Goal: Transaction & Acquisition: Purchase product/service

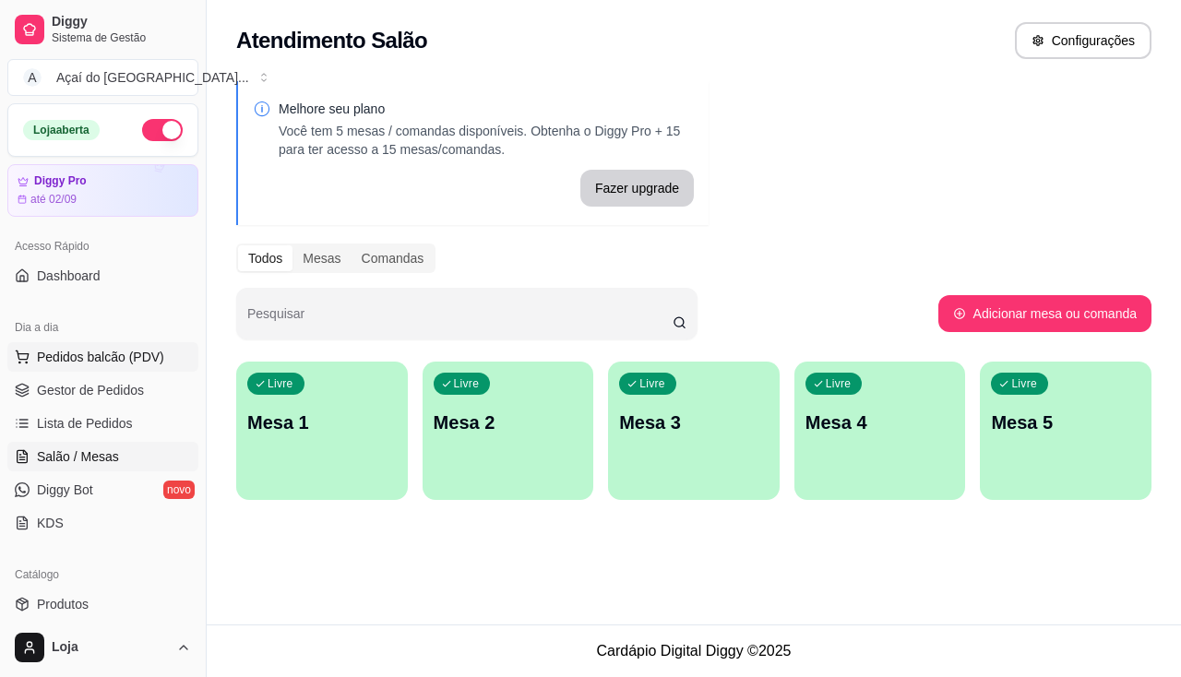
click at [102, 366] on button "Pedidos balcão (PDV)" at bounding box center [102, 357] width 191 height 30
click at [85, 434] on h4 "1 Pastel de calabresa com queijo+ 1 açaí 200ml+ 1 refri lata 220ml" at bounding box center [128, 420] width 172 height 44
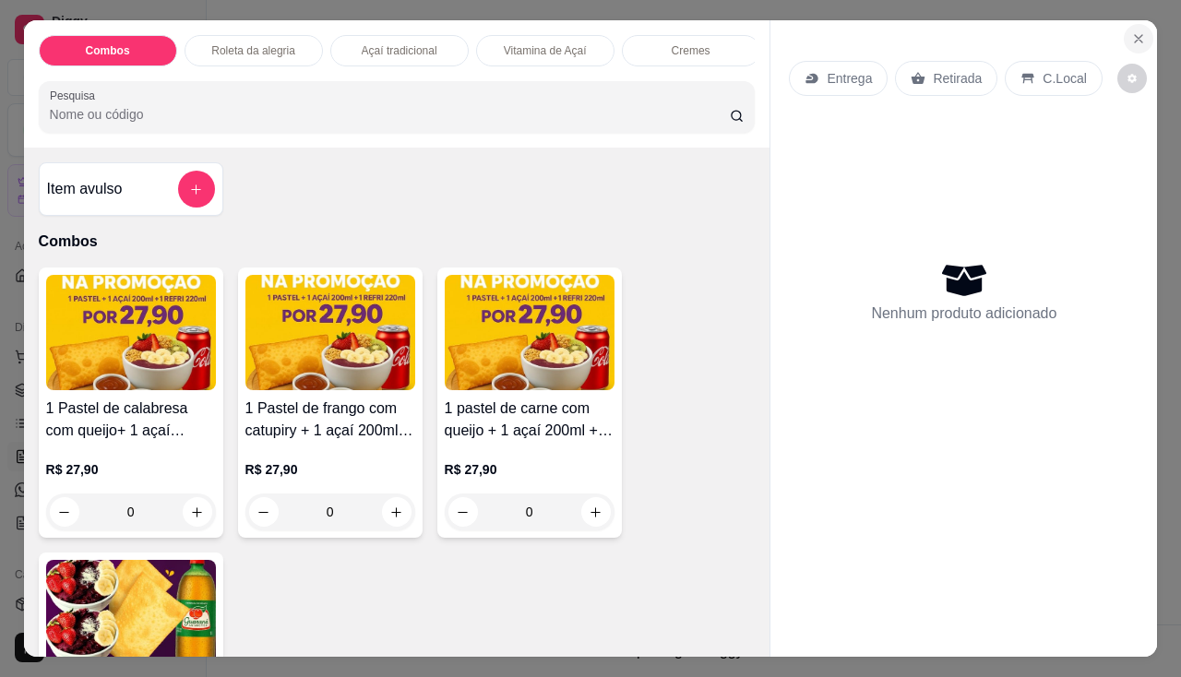
click at [1132, 36] on icon "Close" at bounding box center [1138, 38] width 15 height 15
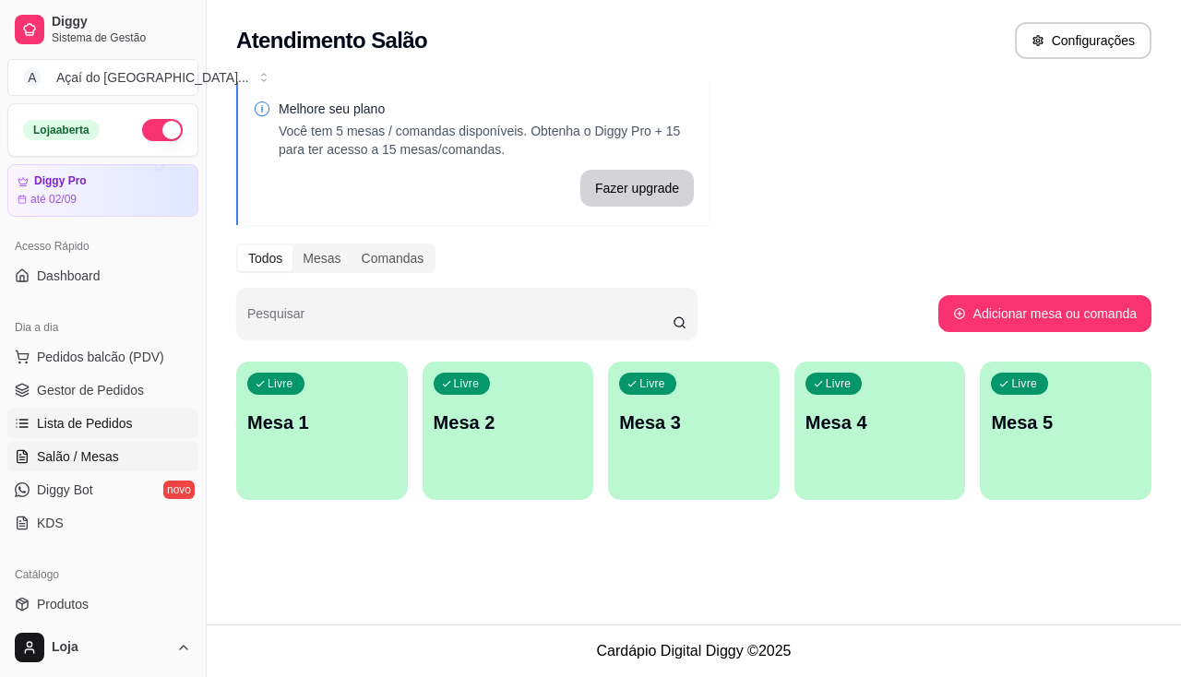
click at [37, 410] on link "Lista de Pedidos" at bounding box center [102, 424] width 191 height 30
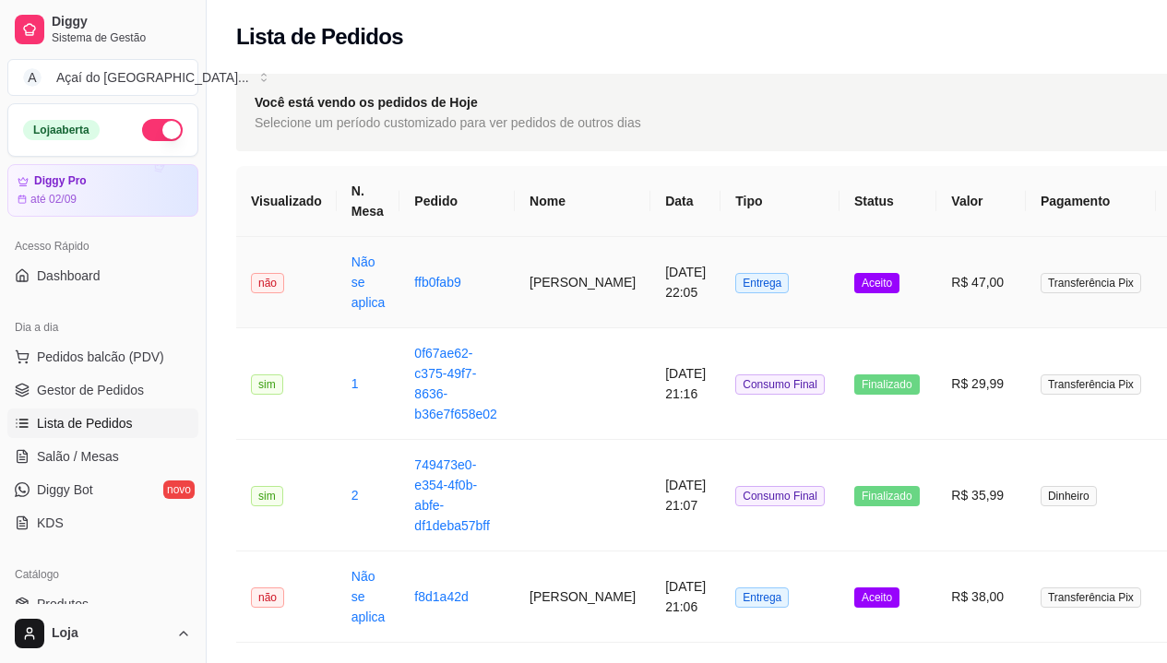
click at [384, 294] on td "Não se aplica" at bounding box center [369, 282] width 64 height 91
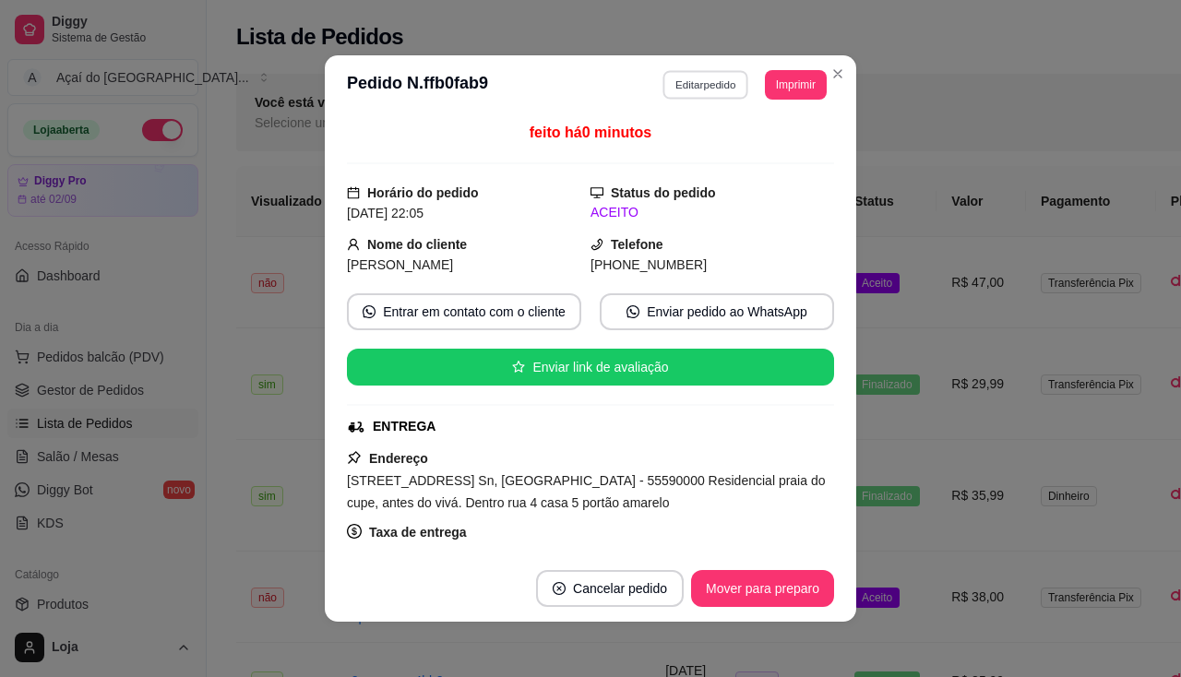
click at [713, 82] on button "Editar pedido" at bounding box center [706, 84] width 86 height 29
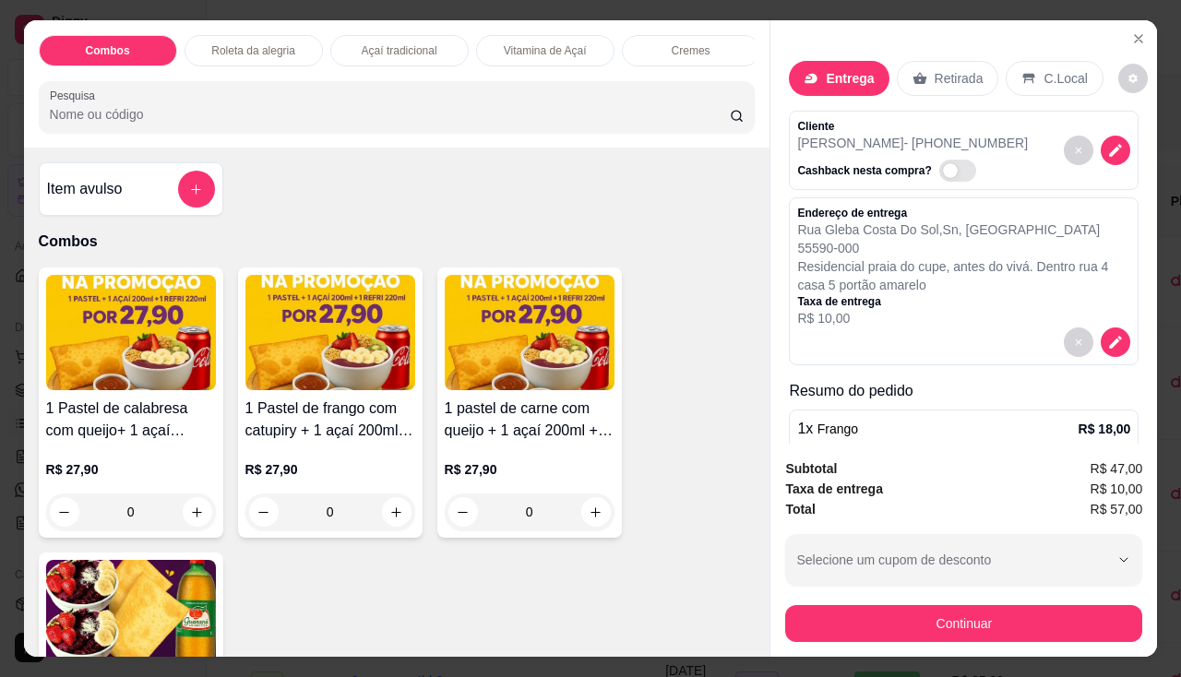
click at [1107, 149] on icon "decrease-product-quantity" at bounding box center [1115, 150] width 17 height 17
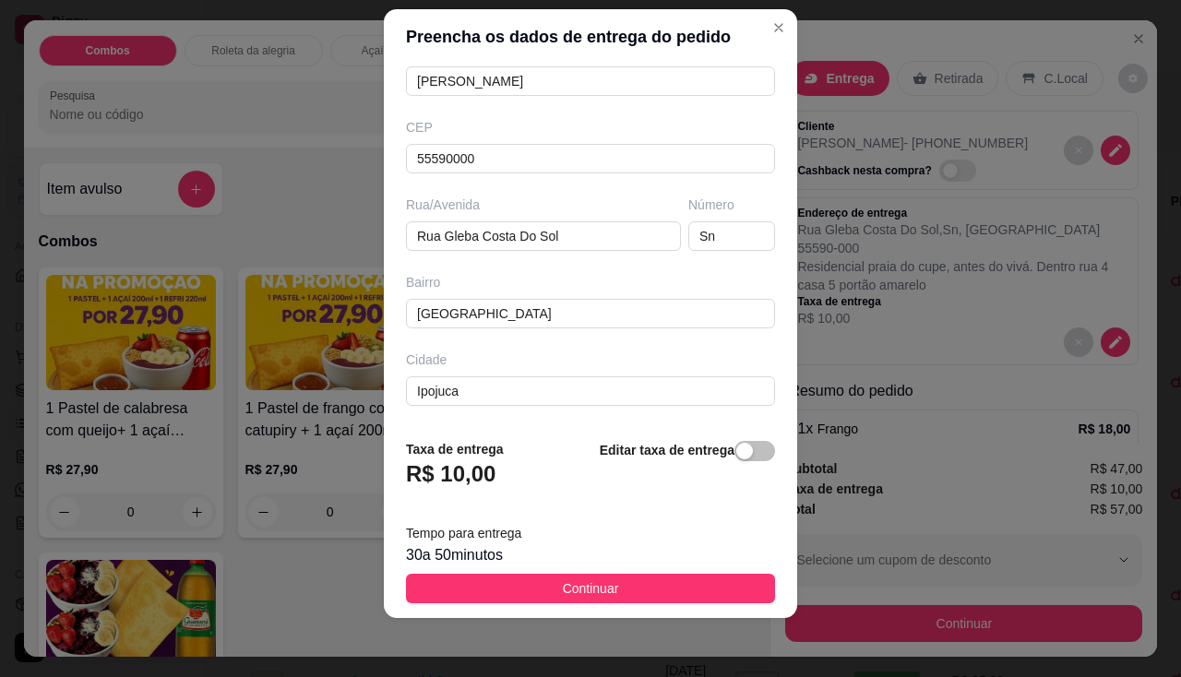
scroll to position [261, 0]
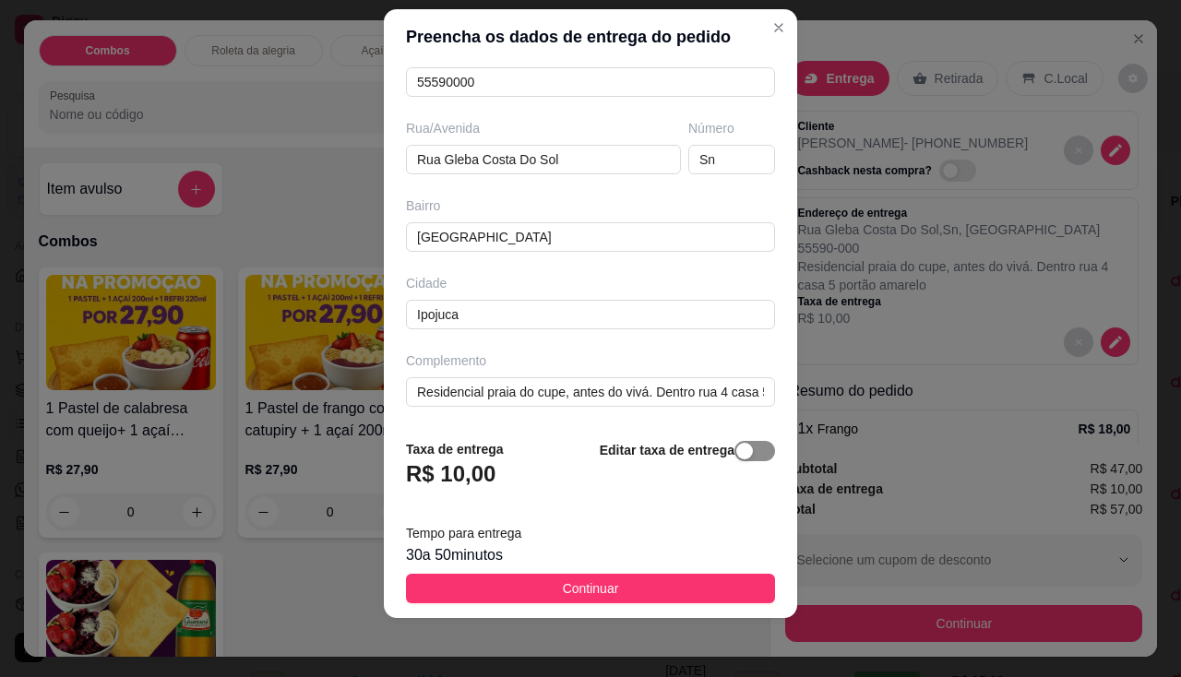
click at [744, 454] on span "button" at bounding box center [754, 451] width 41 height 20
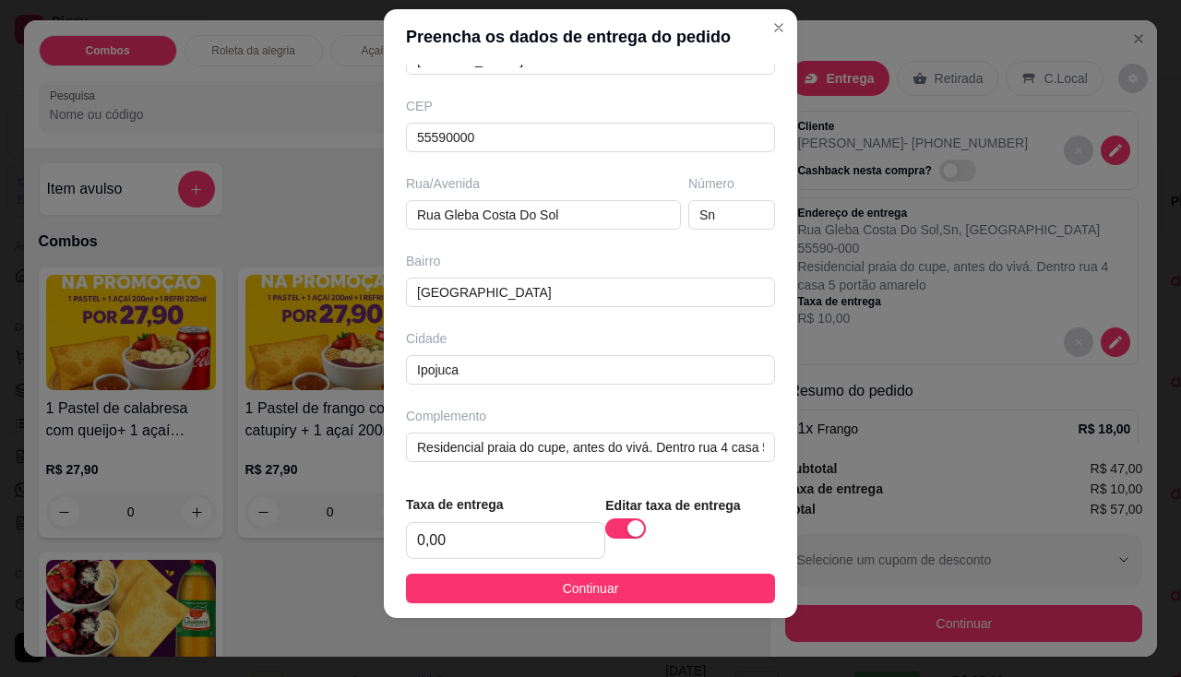
scroll to position [206, 0]
click at [487, 525] on input "0,00" at bounding box center [505, 540] width 197 height 35
type input "15,00"
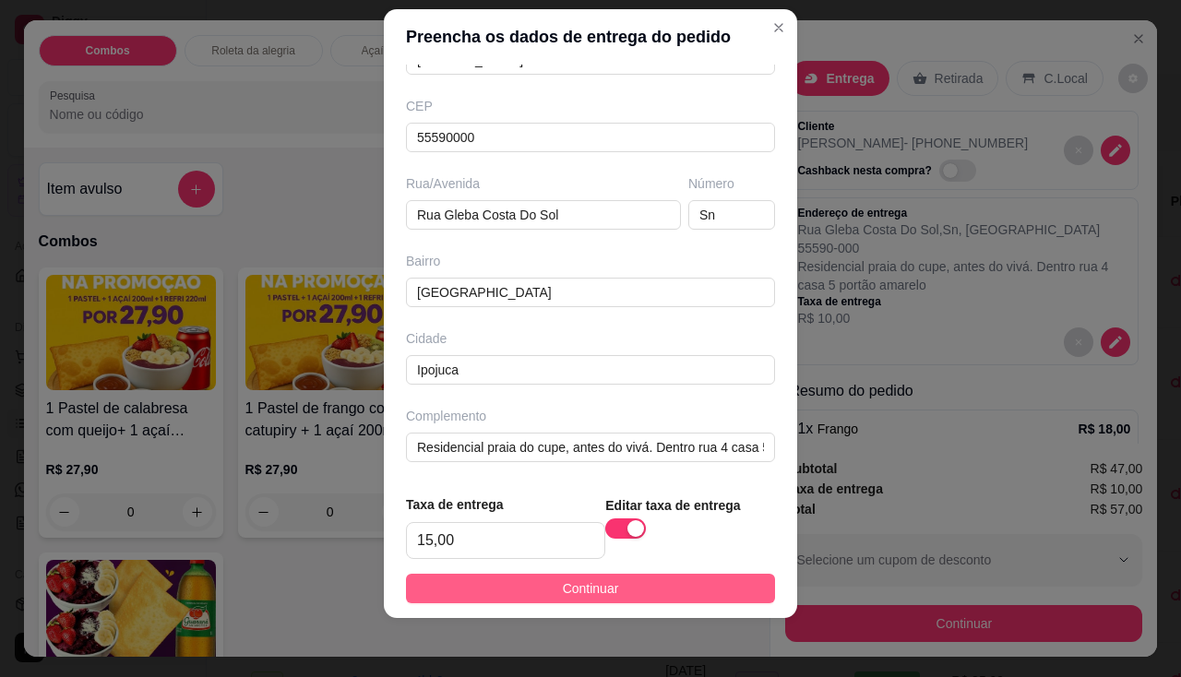
click at [500, 576] on button "Continuar" at bounding box center [590, 589] width 369 height 30
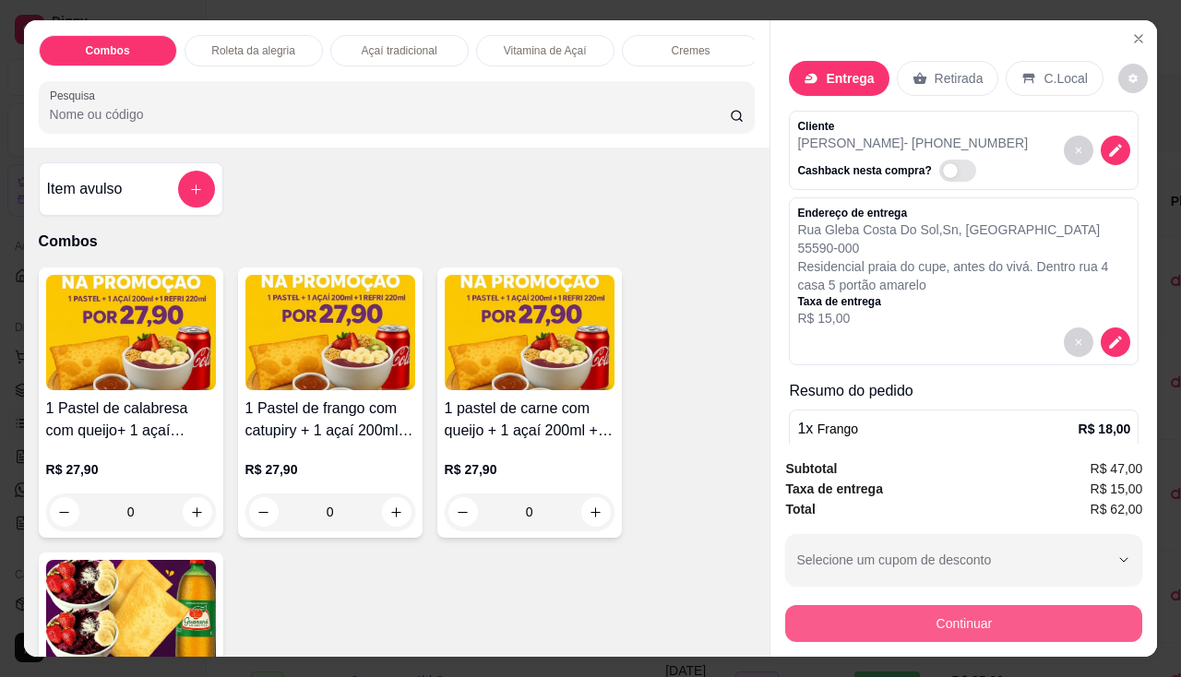
click at [856, 605] on button "Continuar" at bounding box center [963, 623] width 357 height 37
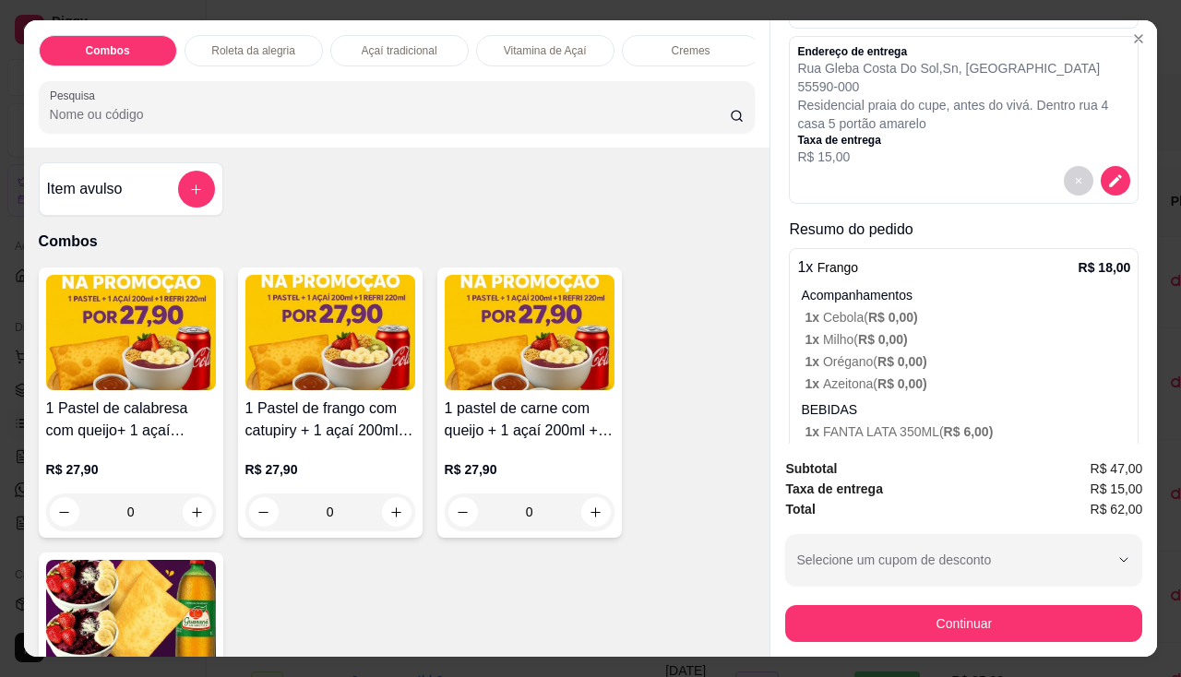
scroll to position [0, 0]
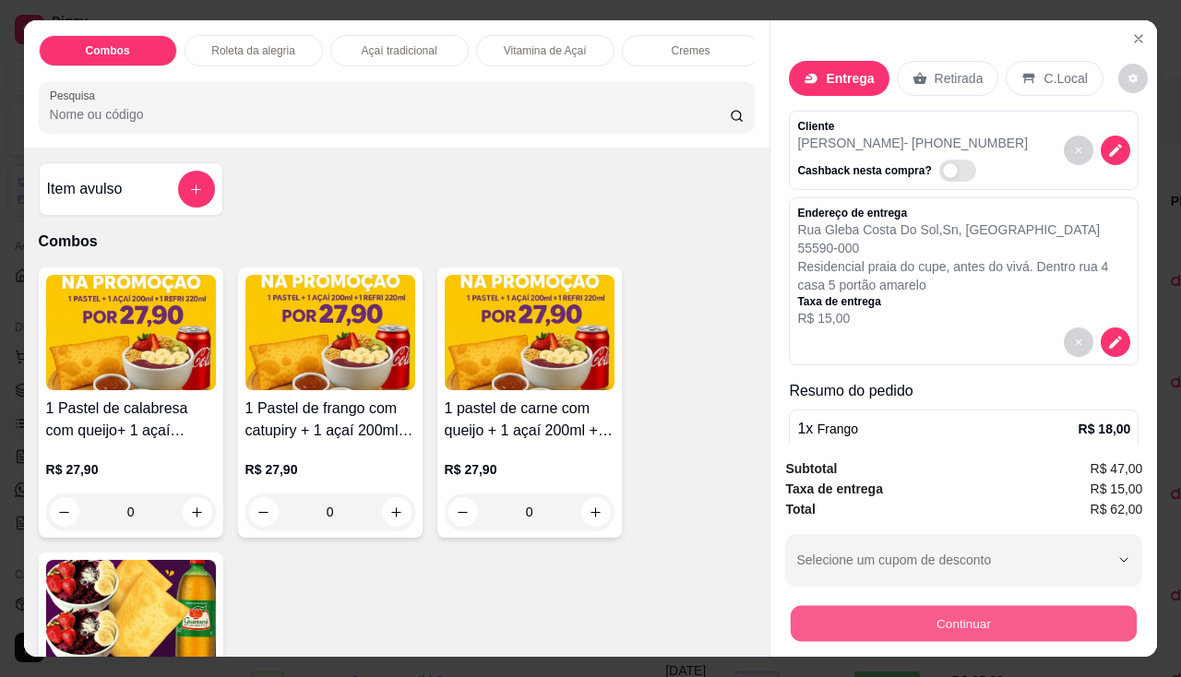
click at [933, 606] on button "Continuar" at bounding box center [963, 624] width 346 height 36
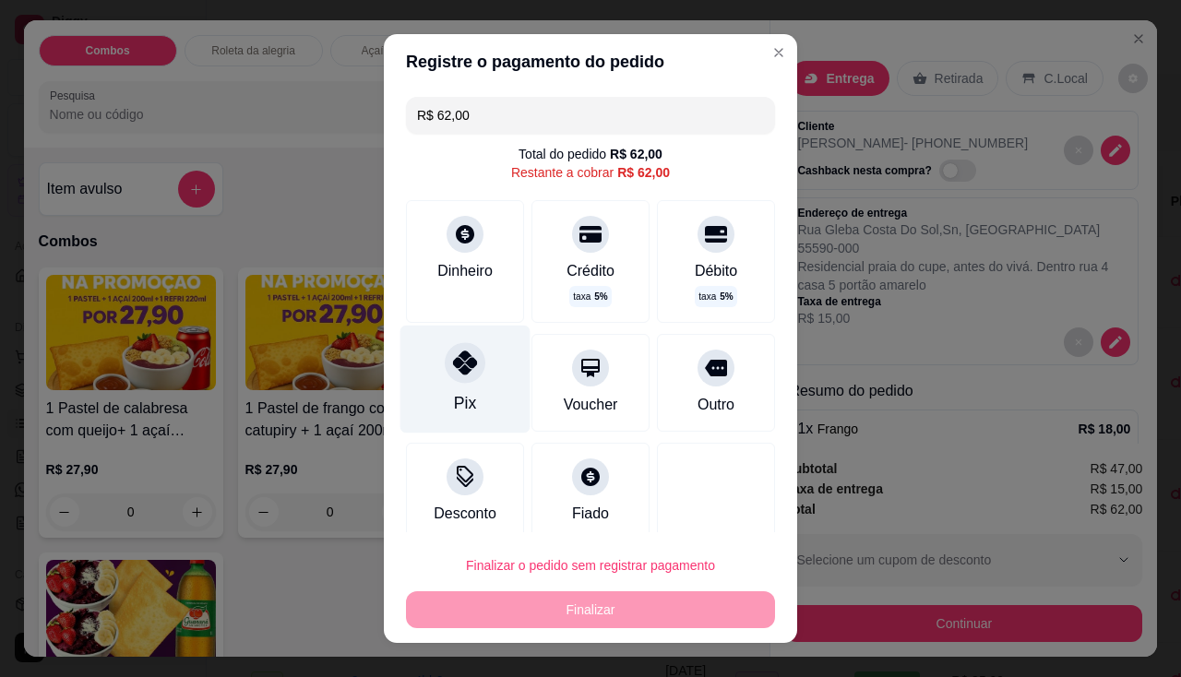
click at [469, 395] on div "Pix" at bounding box center [465, 379] width 130 height 108
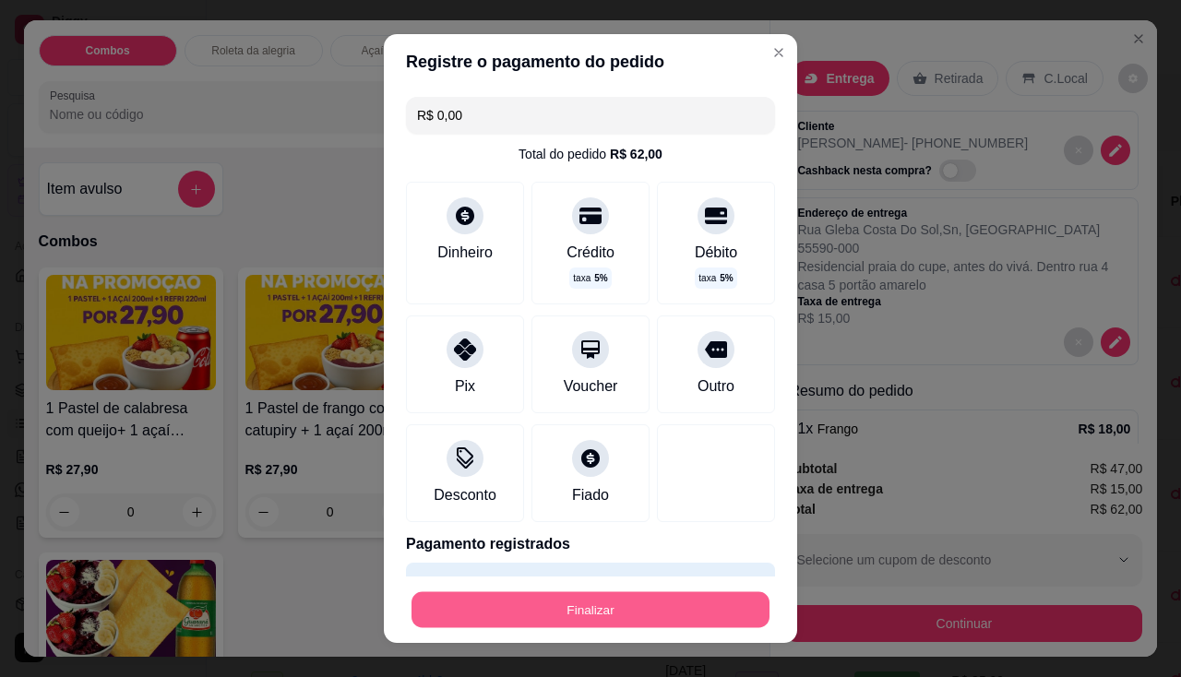
click at [562, 624] on button "Finalizar" at bounding box center [590, 610] width 358 height 36
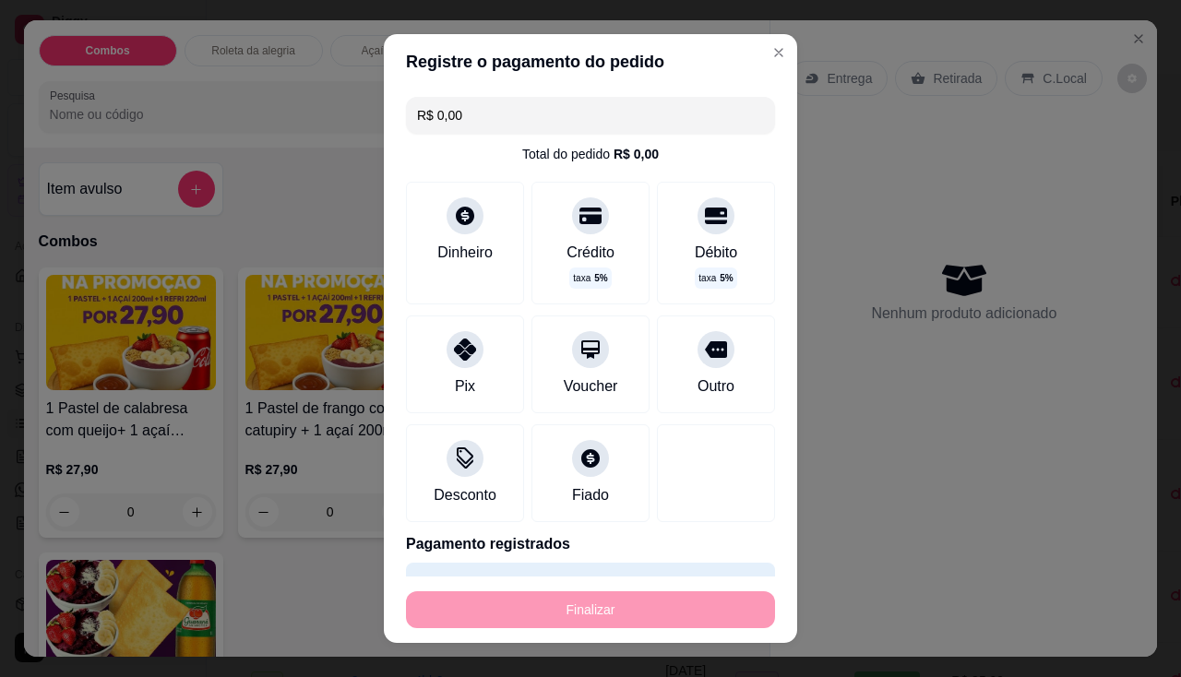
type input "-R$ 62,00"
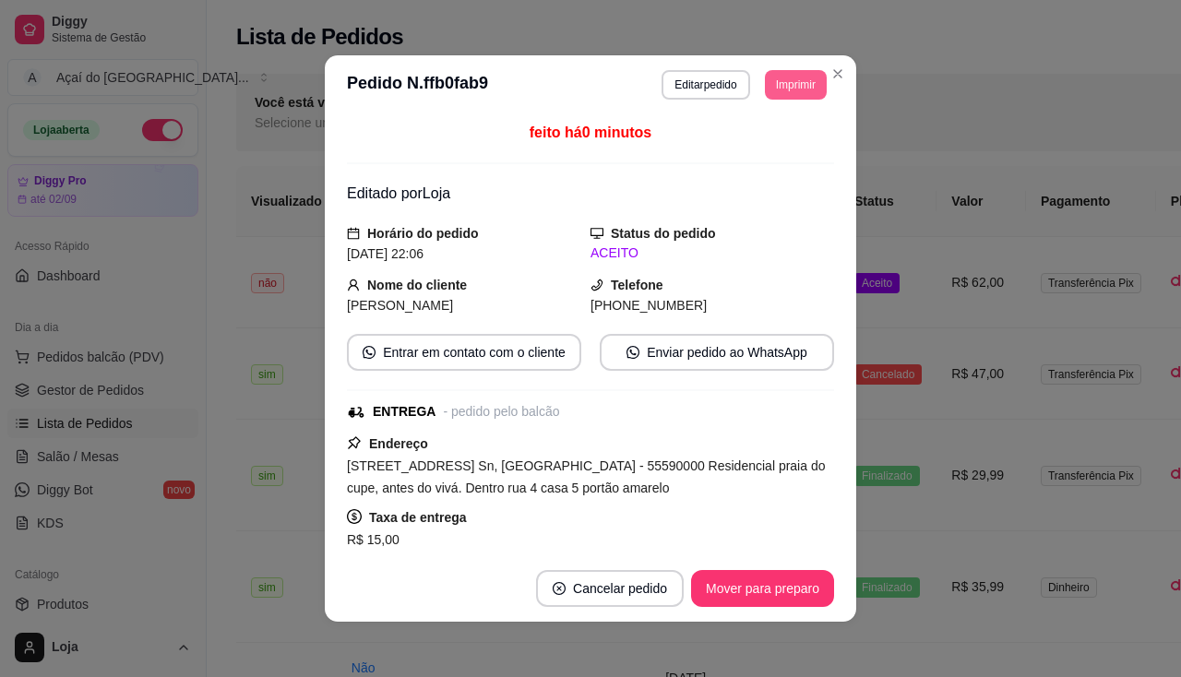
click at [804, 89] on button "Imprimir" at bounding box center [796, 85] width 62 height 30
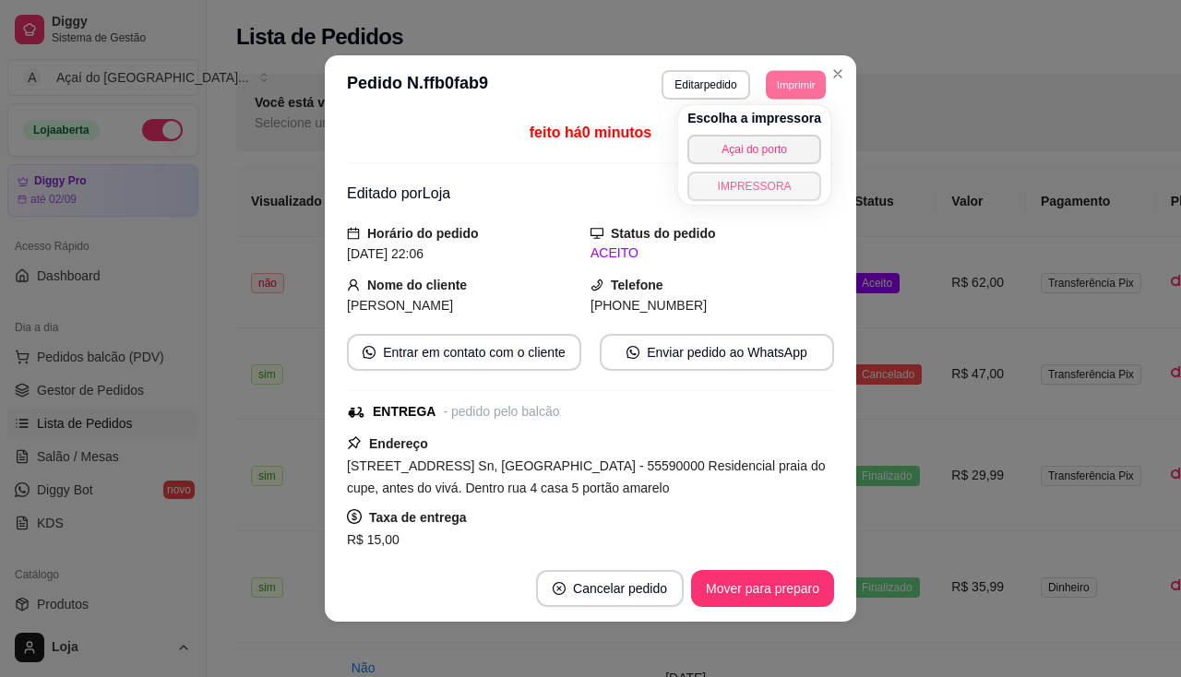
click at [769, 178] on button "IMPRESSORA" at bounding box center [754, 187] width 134 height 30
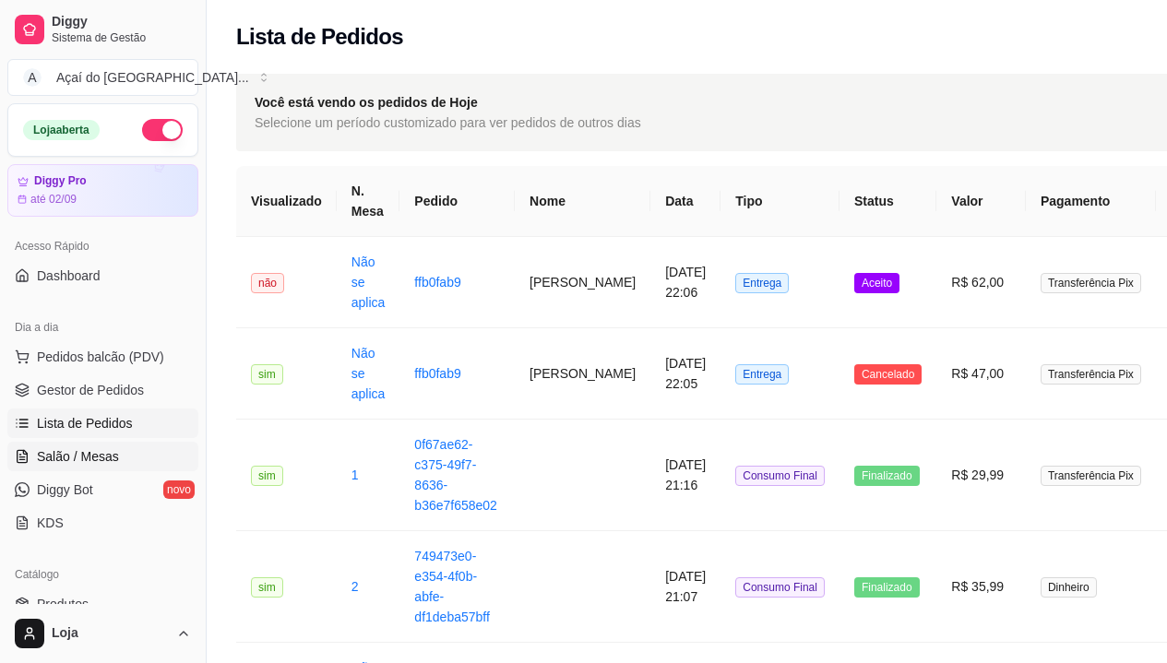
click at [83, 458] on span "Salão / Mesas" at bounding box center [78, 456] width 82 height 18
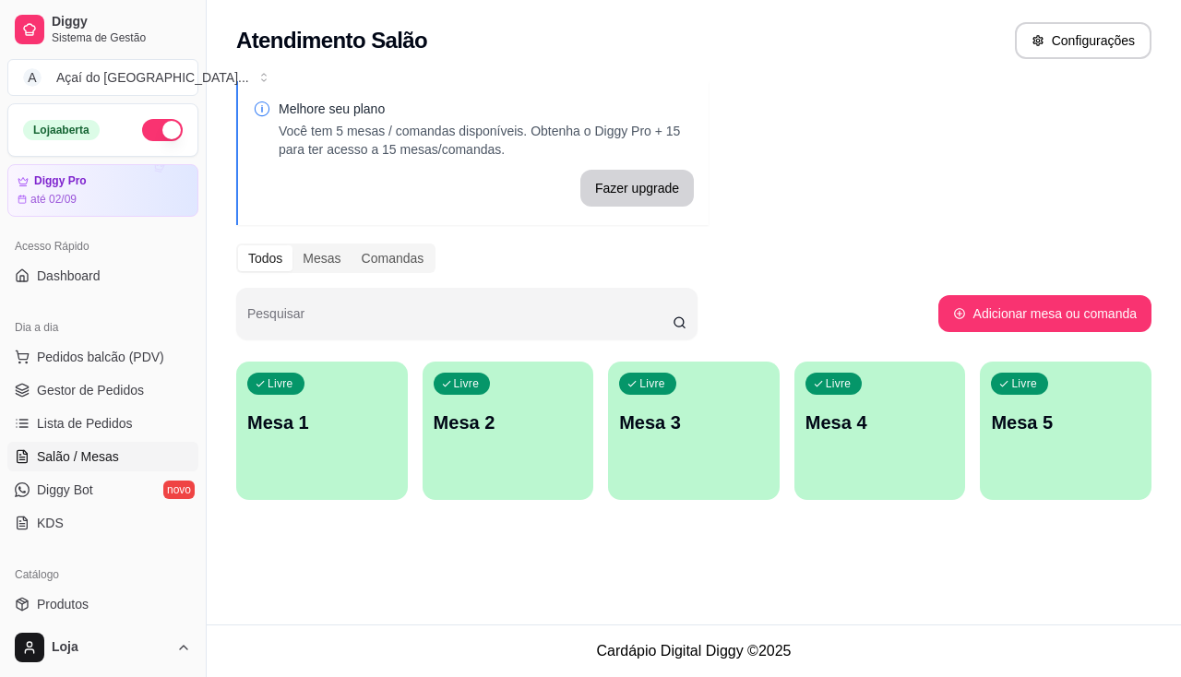
click at [358, 435] on div "Livre Mesa 1" at bounding box center [322, 420] width 172 height 116
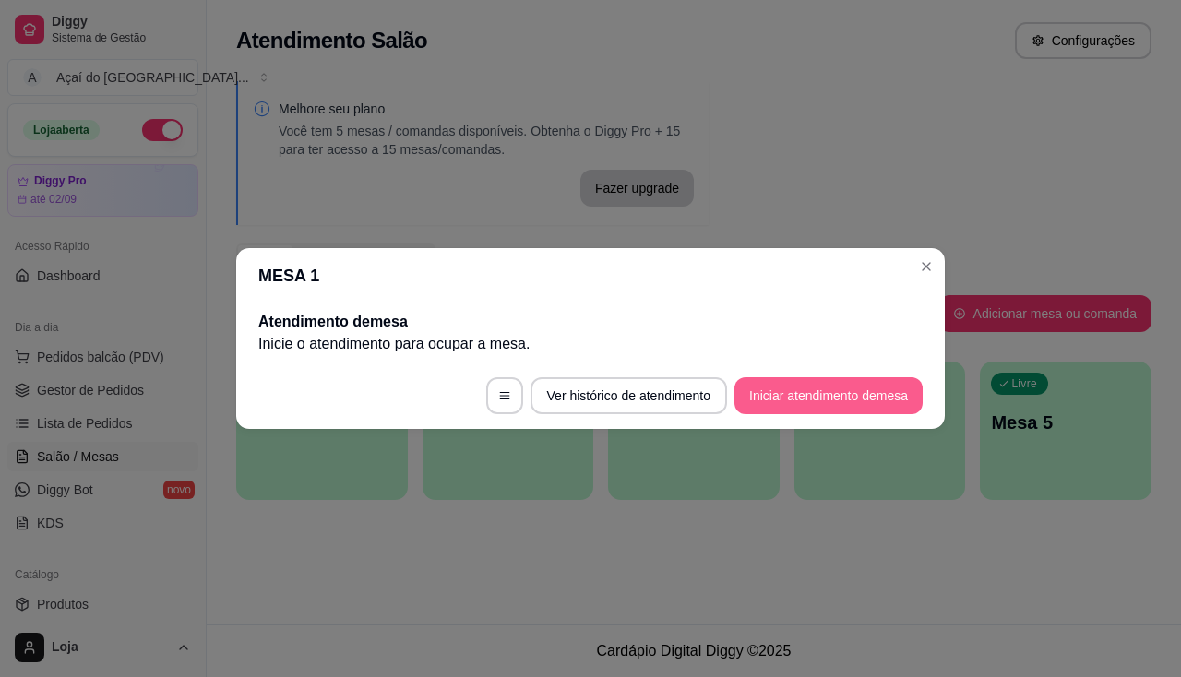
click at [771, 386] on button "Iniciar atendimento de mesa" at bounding box center [828, 395] width 188 height 37
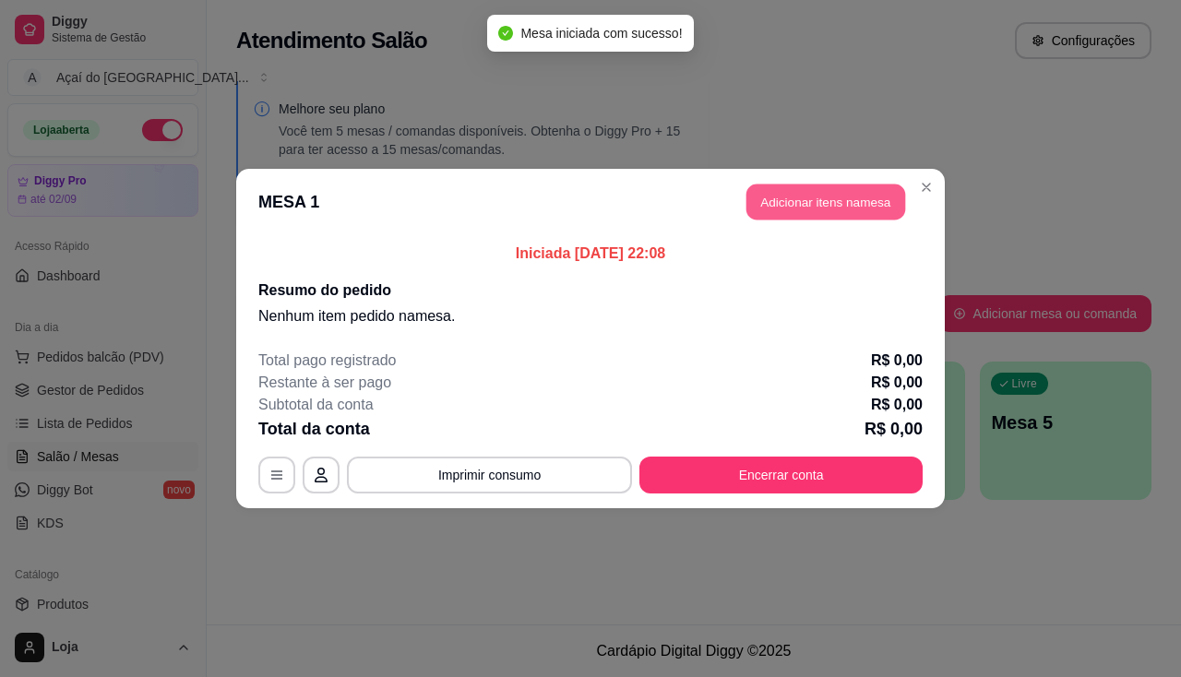
click at [833, 209] on button "Adicionar itens na mesa" at bounding box center [825, 202] width 159 height 36
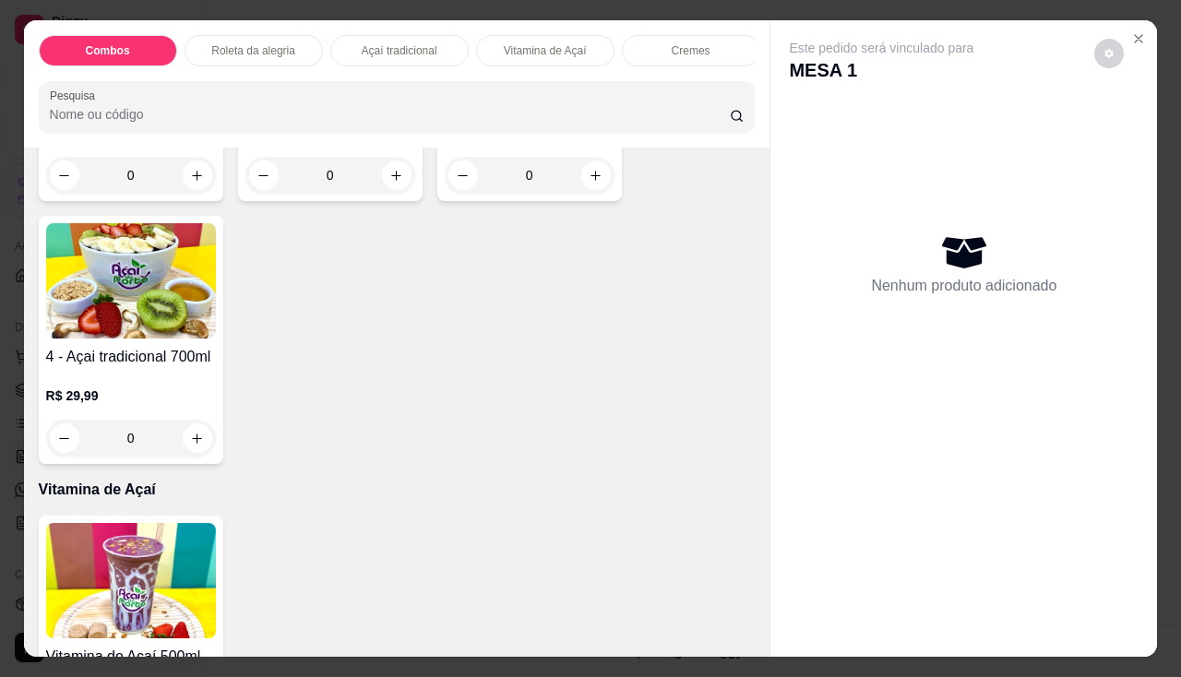
scroll to position [1291, 0]
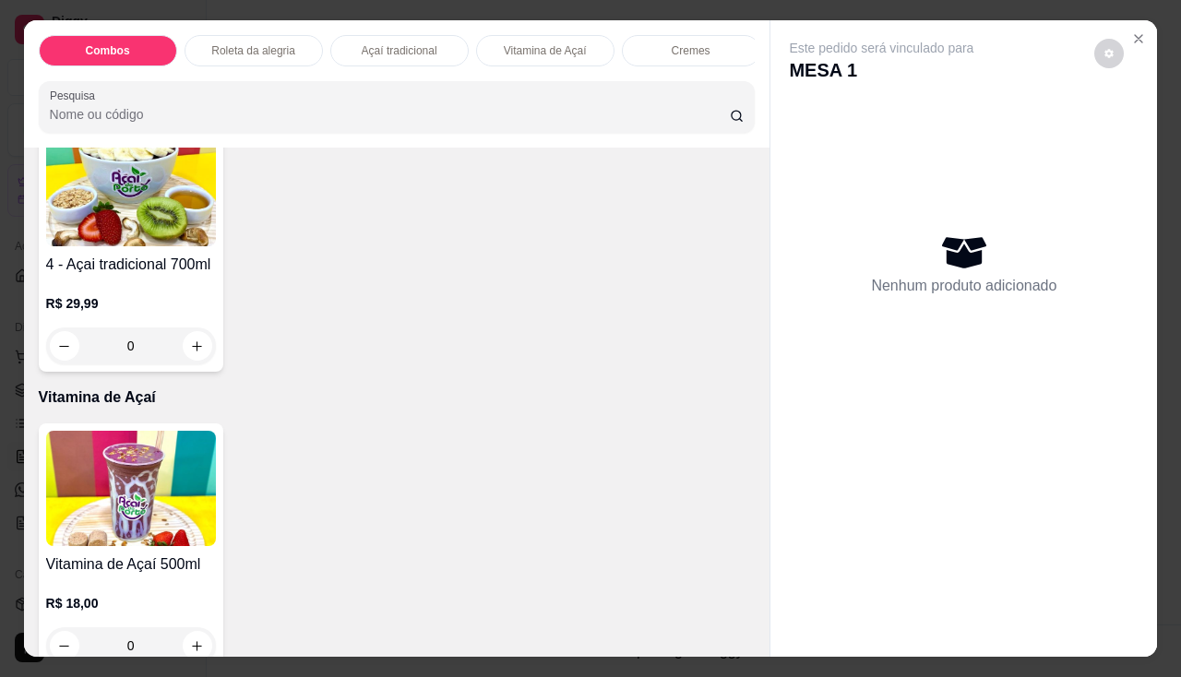
click at [179, 262] on h4 "4 - Açai tradicional 700ml" at bounding box center [131, 265] width 170 height 22
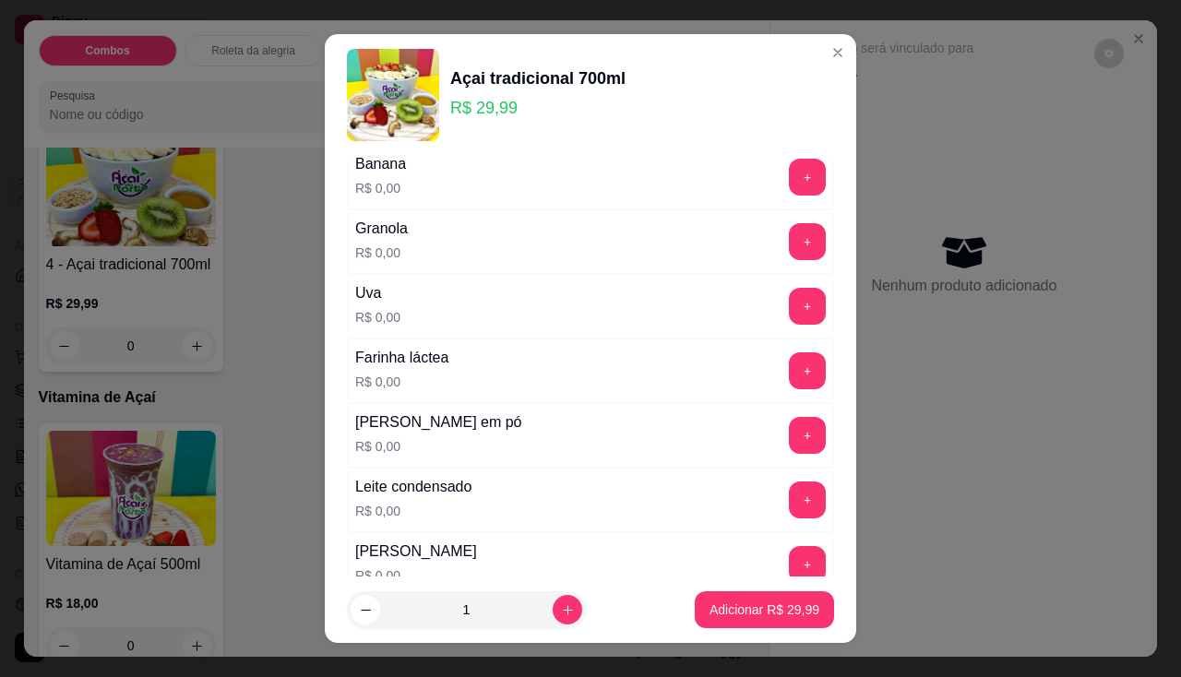
scroll to position [277, 0]
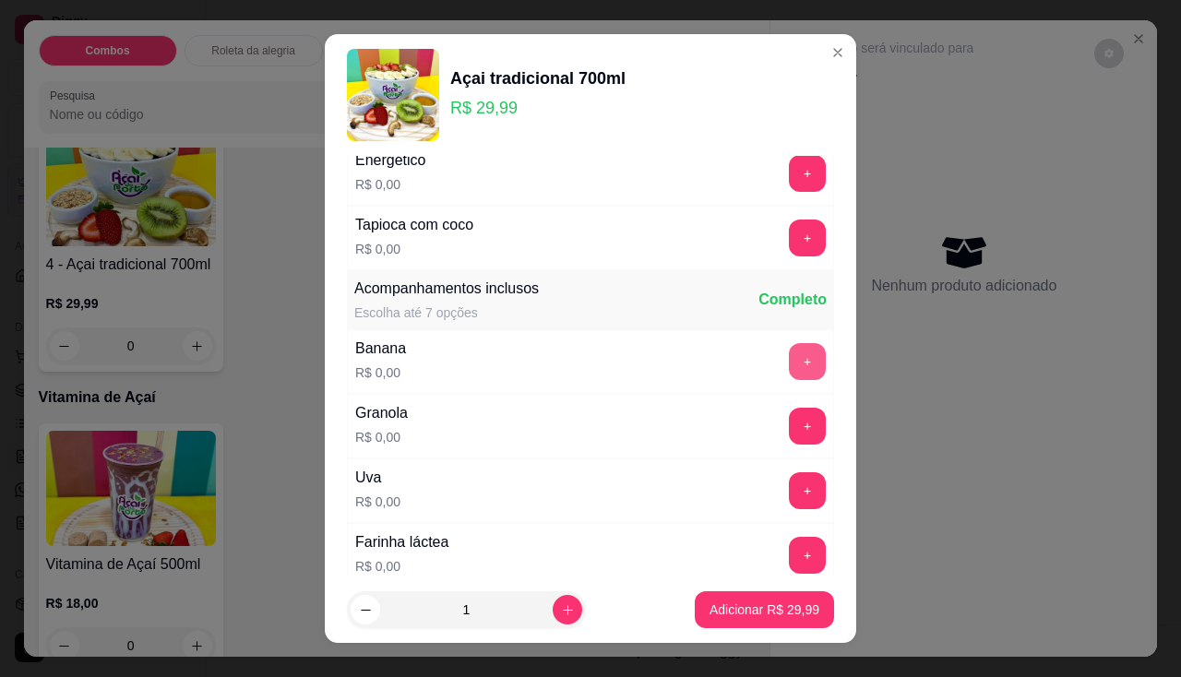
click at [789, 369] on button "+" at bounding box center [807, 361] width 37 height 37
click at [789, 483] on button "+" at bounding box center [807, 490] width 37 height 37
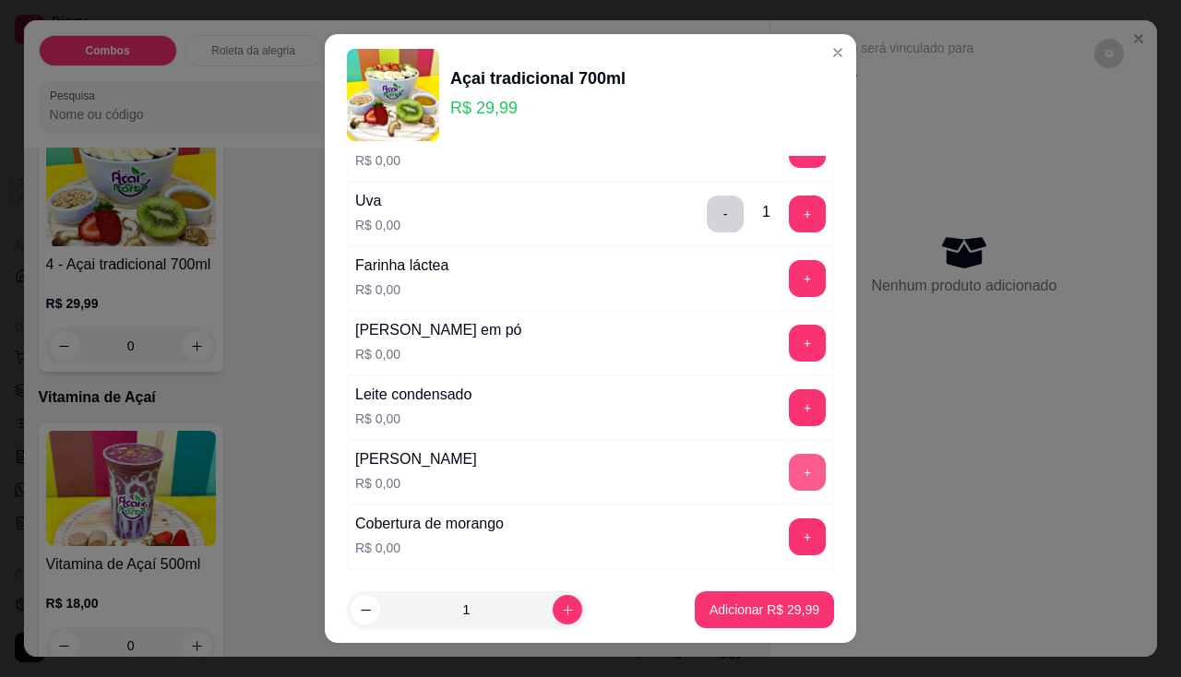
scroll to position [646, 0]
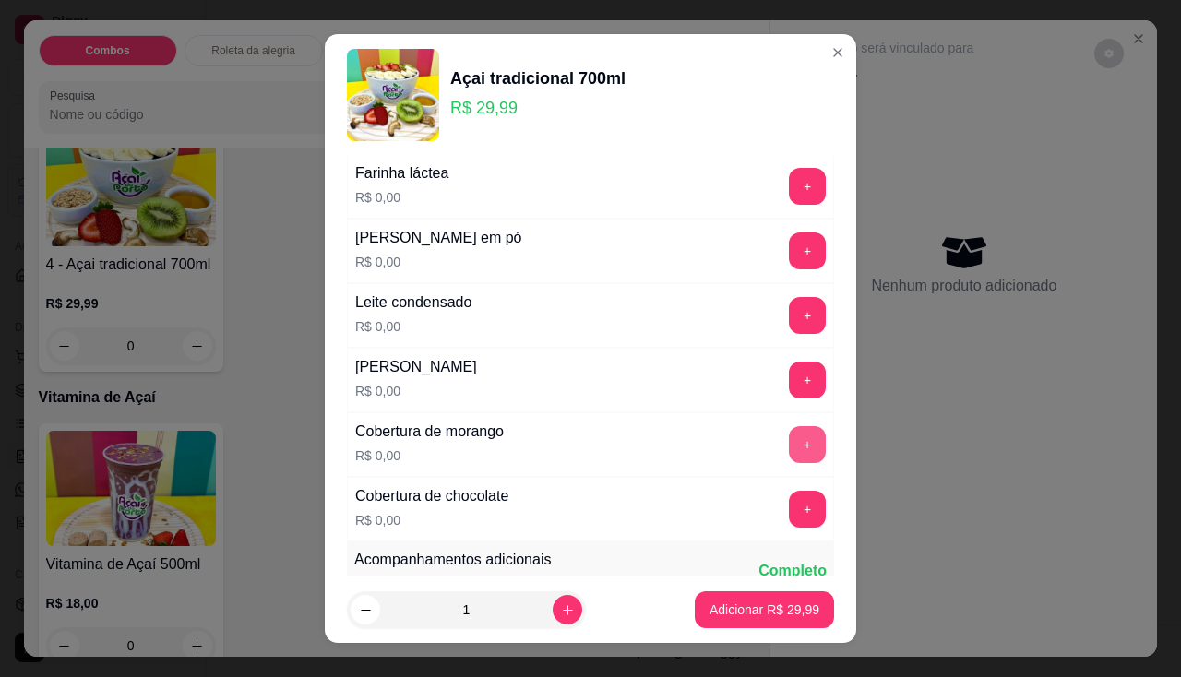
click at [789, 438] on button "+" at bounding box center [807, 444] width 37 height 37
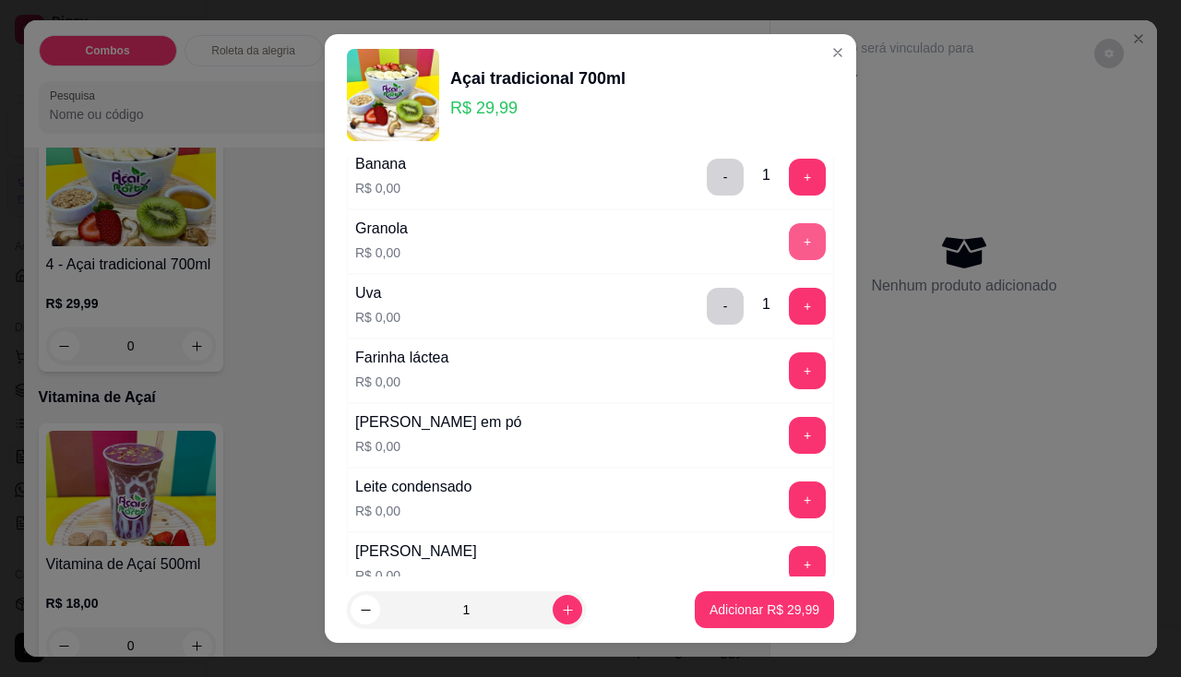
click at [789, 230] on button "+" at bounding box center [807, 241] width 37 height 37
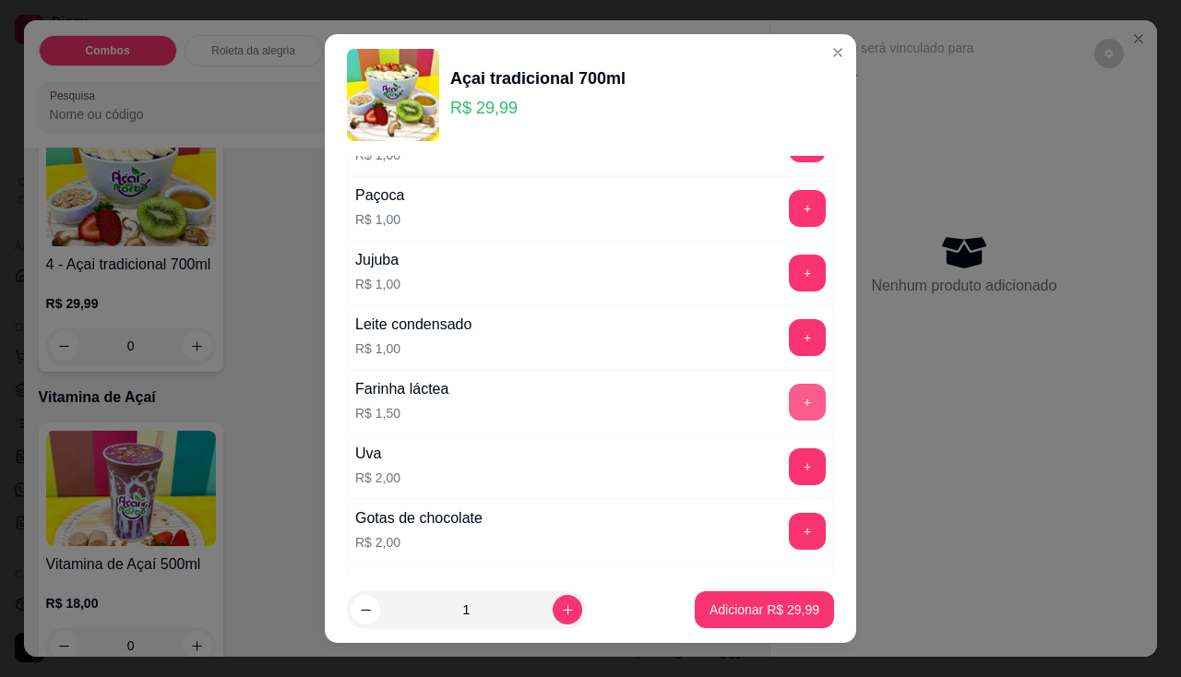
scroll to position [1107, 0]
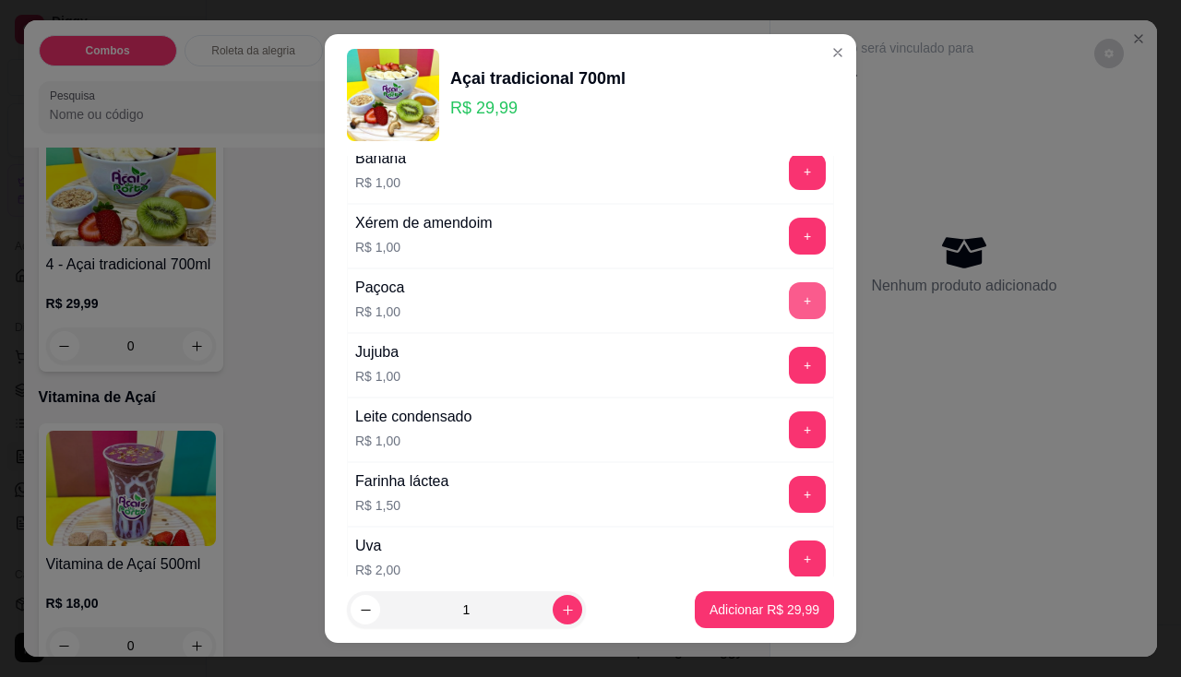
click at [789, 310] on button "+" at bounding box center [807, 300] width 37 height 37
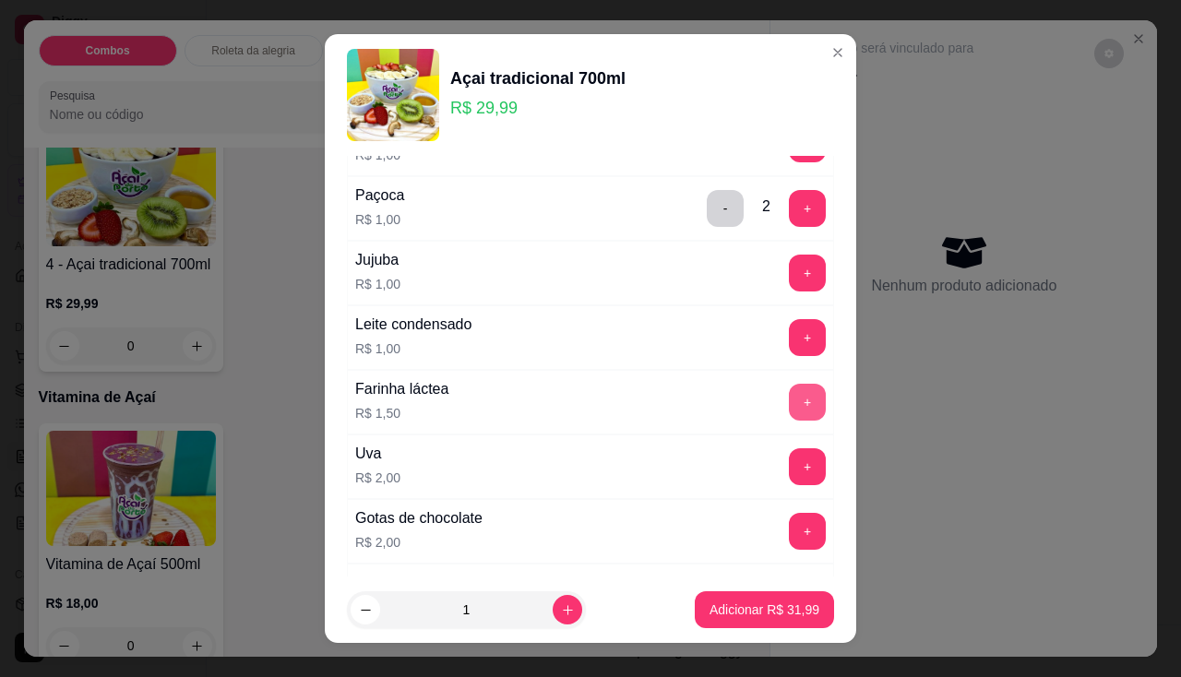
scroll to position [1291, 0]
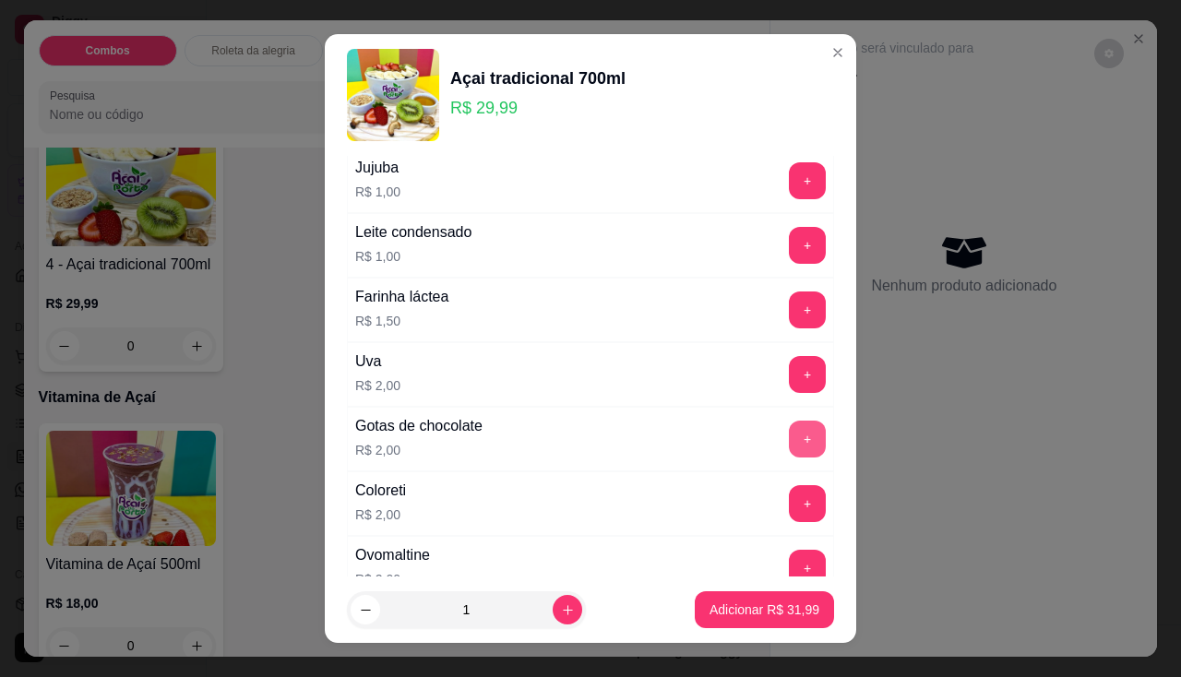
click at [789, 447] on button "+" at bounding box center [807, 439] width 37 height 37
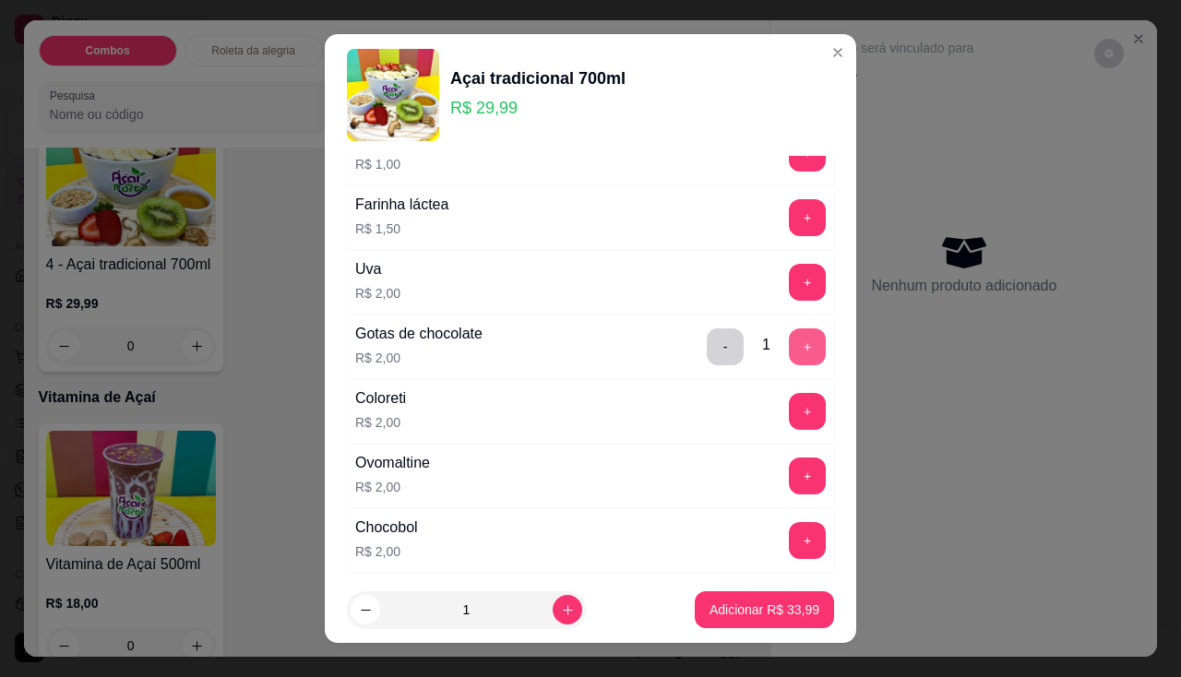
scroll to position [1476, 0]
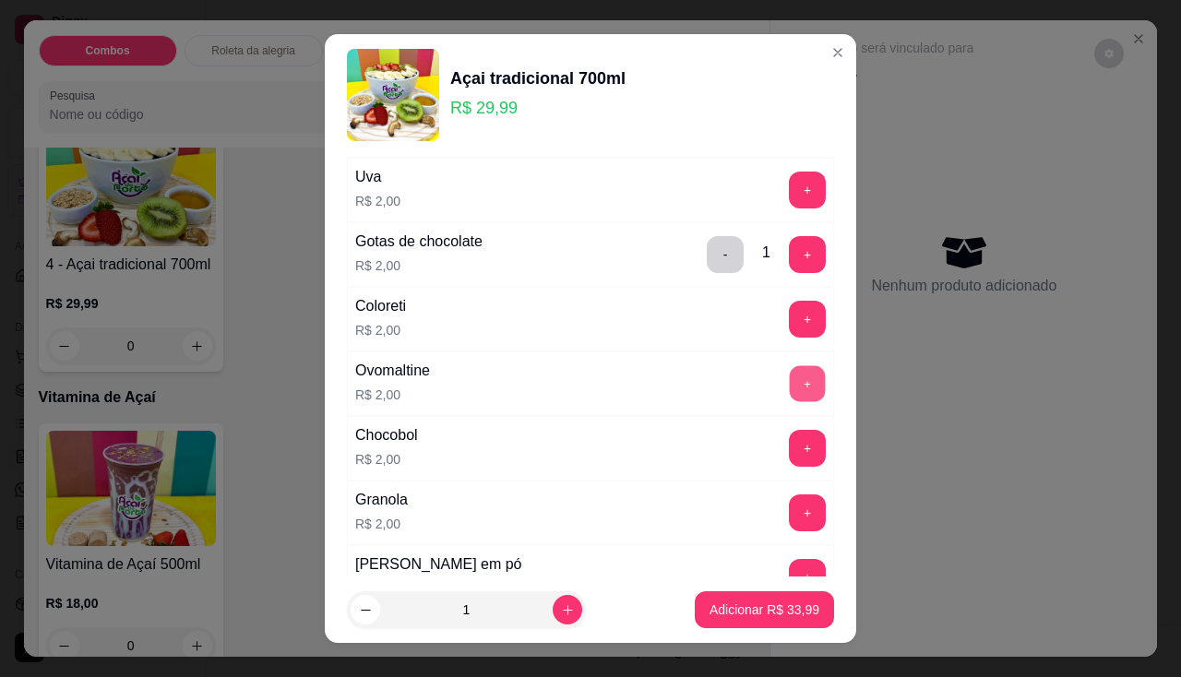
click at [790, 379] on button "+" at bounding box center [808, 383] width 36 height 36
click at [746, 597] on button "Adicionar R$ 35,99" at bounding box center [764, 609] width 139 height 37
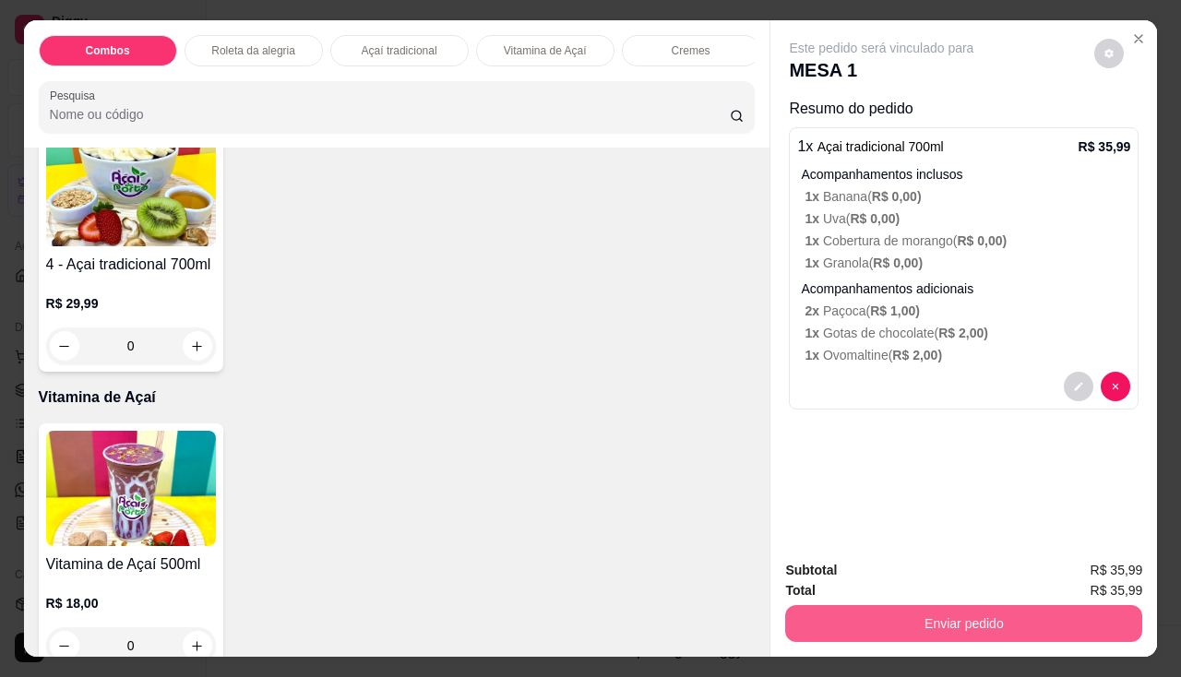
click at [819, 607] on button "Enviar pedido" at bounding box center [963, 623] width 357 height 37
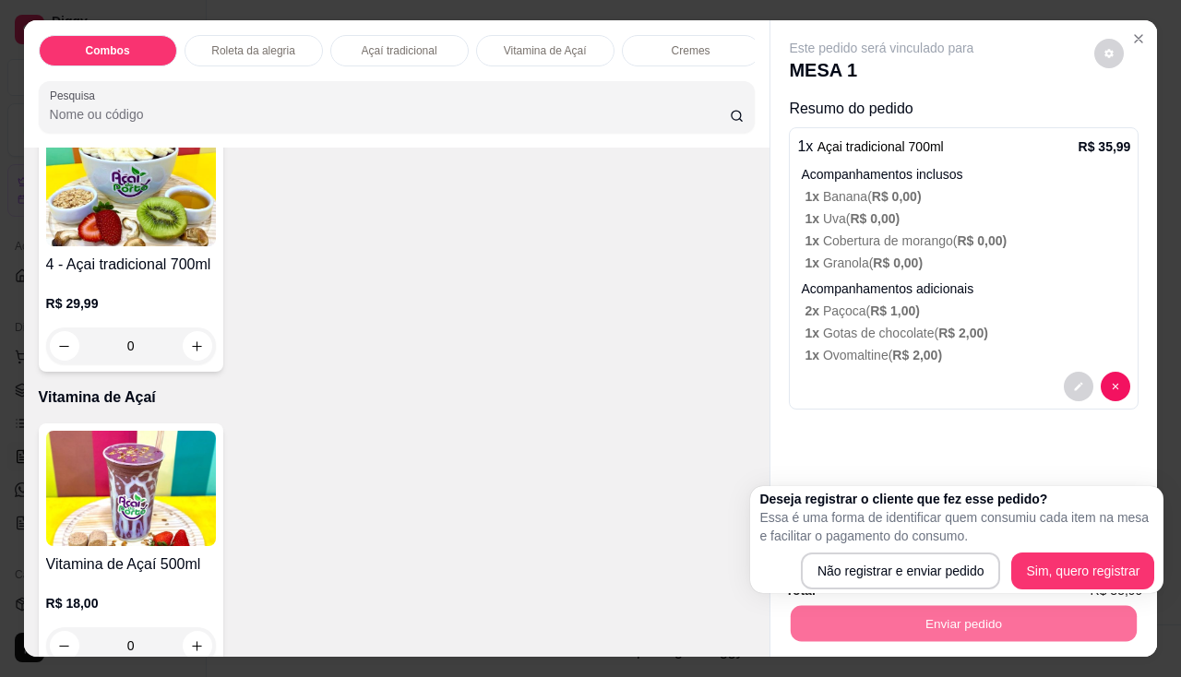
click at [817, 591] on div "Deseja registrar o cliente que fez esse pedido? Essa é uma forma de identificar…" at bounding box center [956, 539] width 413 height 107
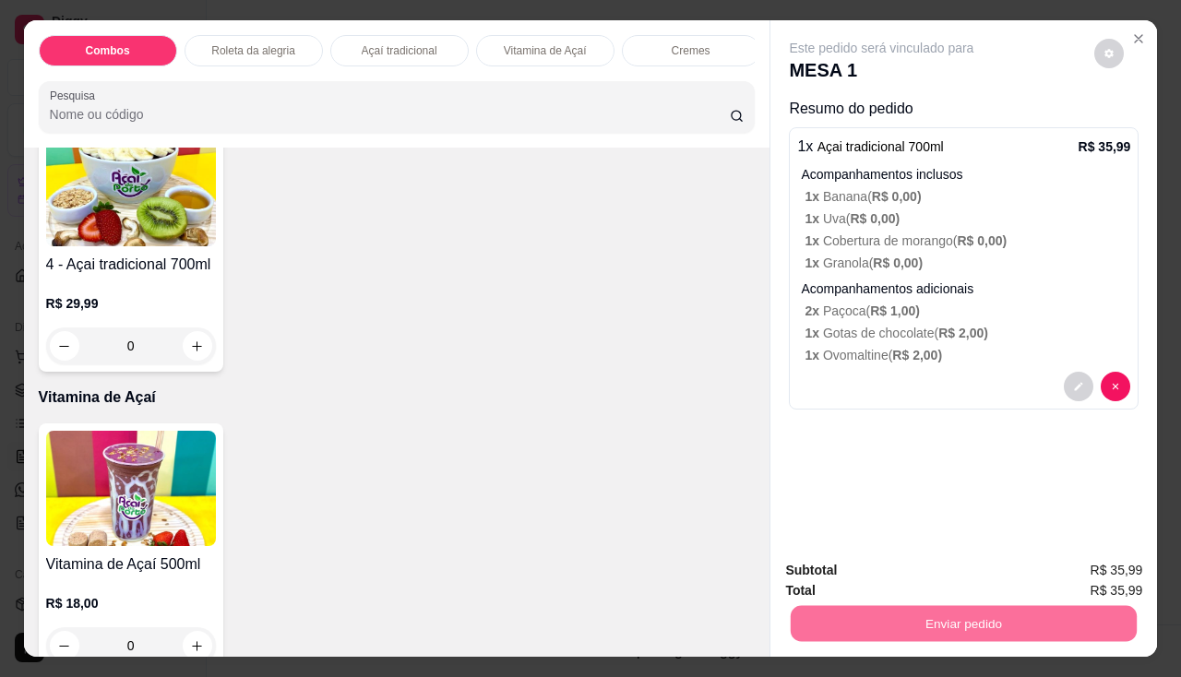
click at [822, 579] on button "Não registrar e enviar pedido" at bounding box center [903, 571] width 192 height 35
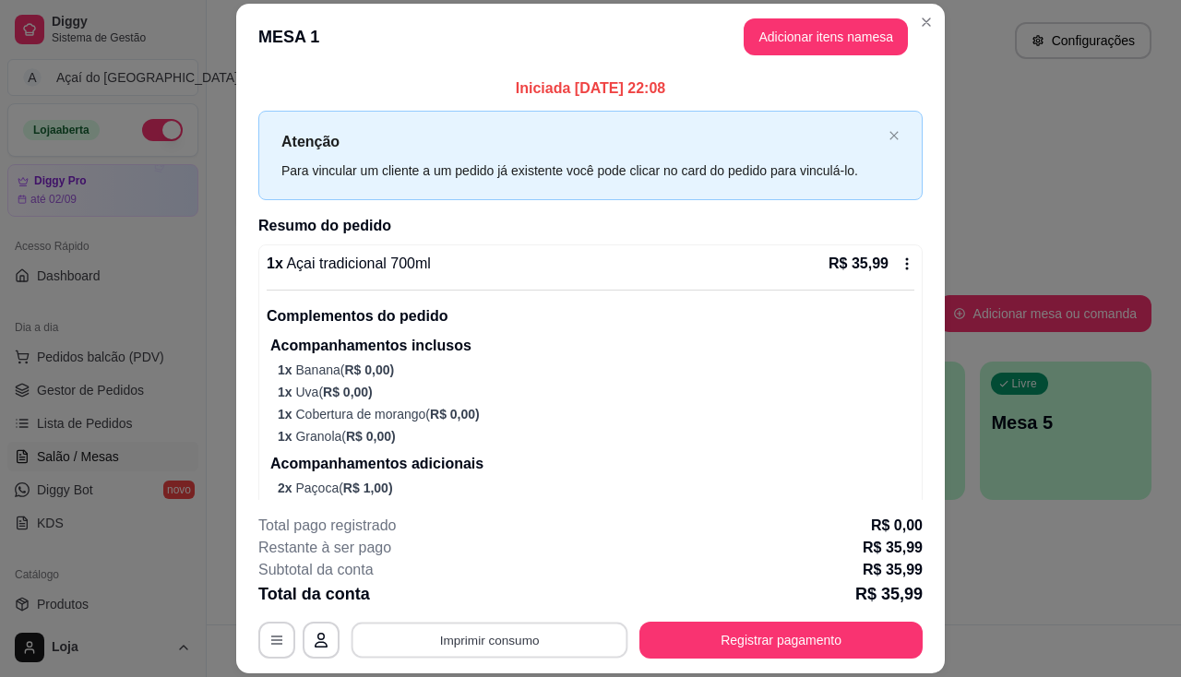
click at [547, 629] on button "Imprimir consumo" at bounding box center [489, 641] width 277 height 36
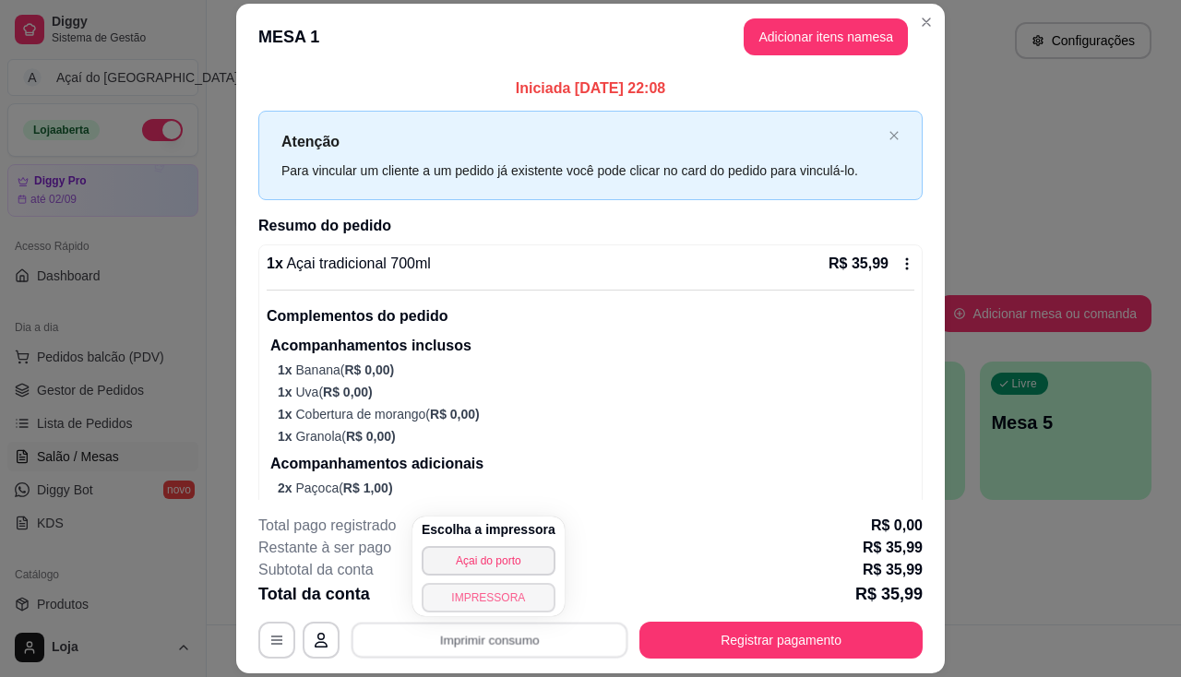
click at [464, 580] on div "Escolha a impressora Açai do porto IMPRESSORA" at bounding box center [488, 567] width 152 height 100
click at [464, 589] on button "IMPRESSORA" at bounding box center [489, 598] width 134 height 30
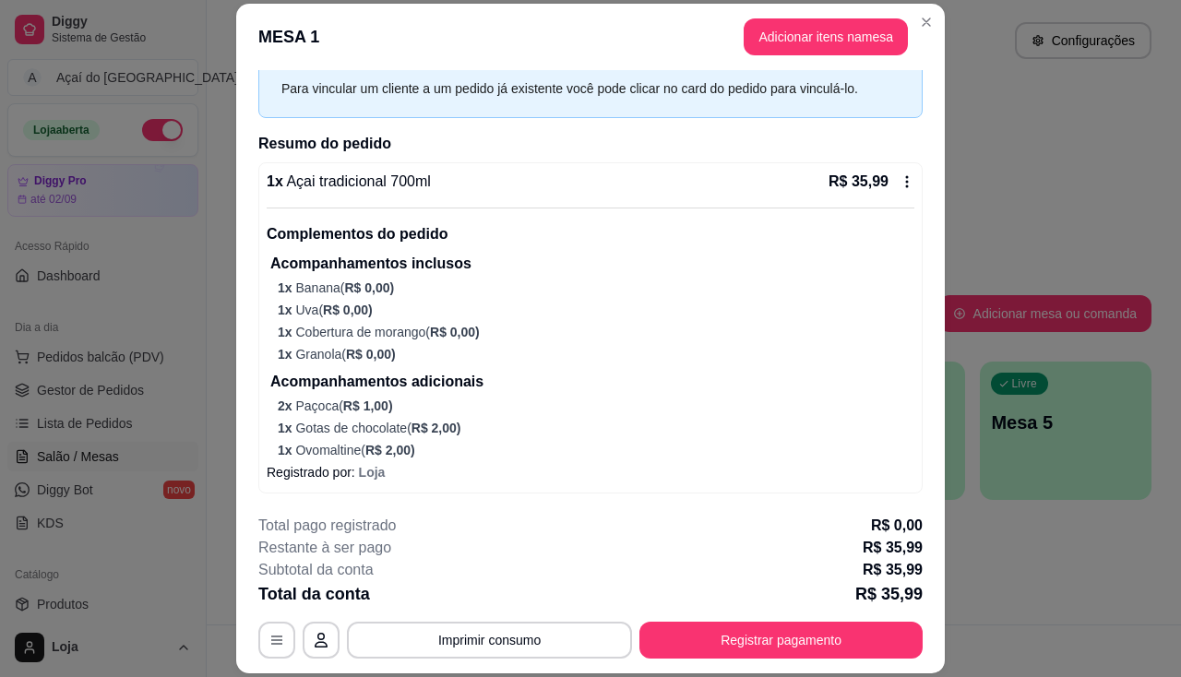
scroll to position [55, 0]
